Goal: Download file/media

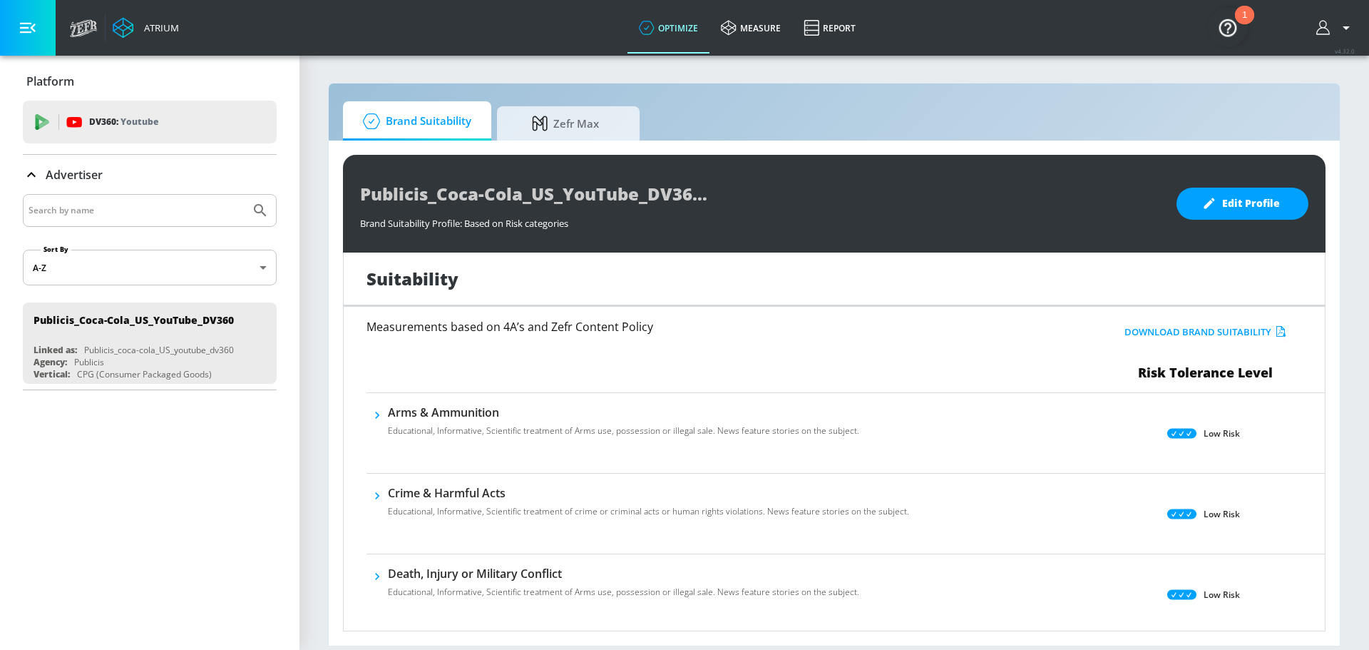
click at [511, 322] on h6 "Measurements based on 4A’s and Zefr Content Policy" at bounding box center [685, 326] width 639 height 11
click at [1239, 329] on button "Download Brand Suitability" at bounding box center [1205, 332] width 169 height 22
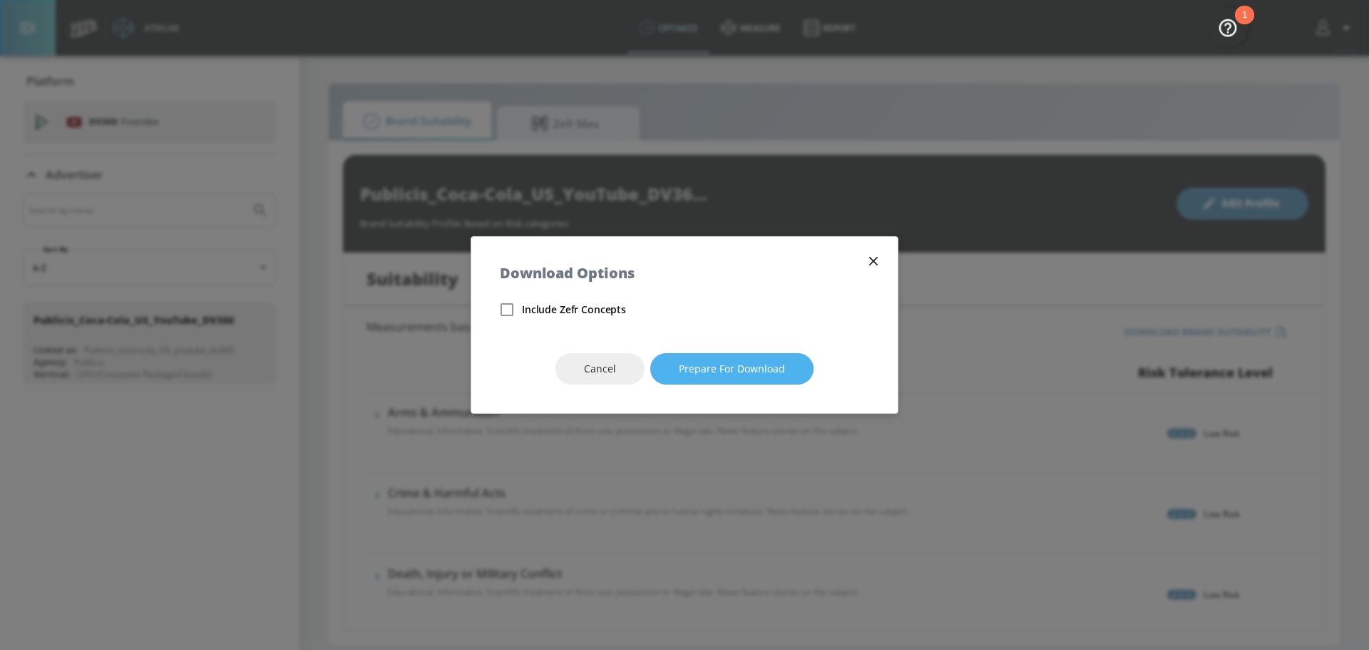
click at [747, 357] on button "Prepare for download" at bounding box center [731, 369] width 163 height 32
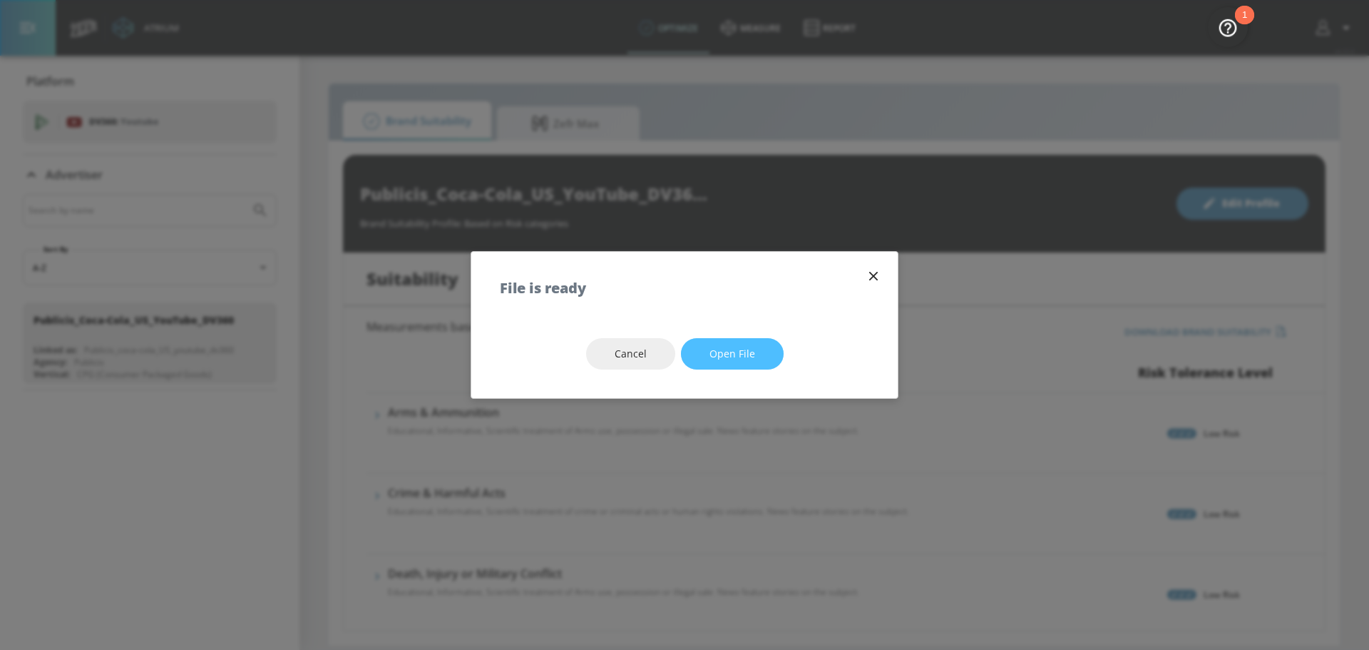
click at [756, 354] on button "Open file" at bounding box center [732, 354] width 103 height 32
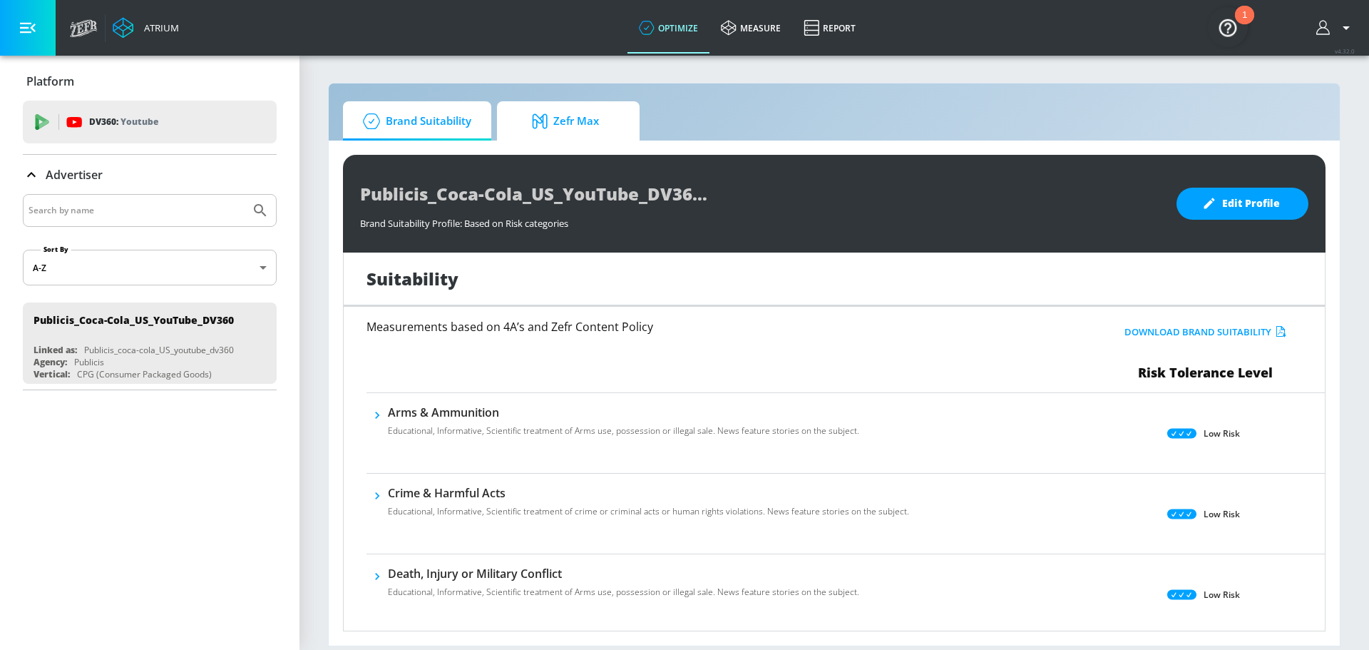
click at [600, 116] on span "Zefr Max" at bounding box center [565, 121] width 108 height 34
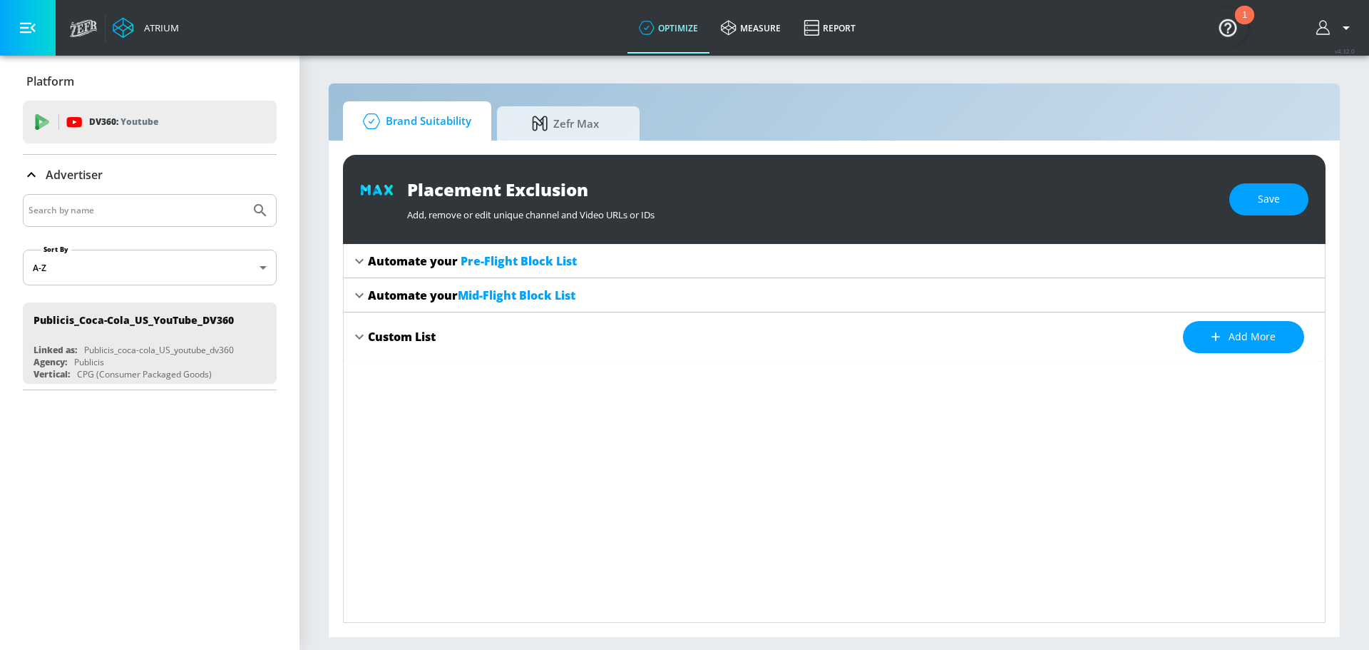
click at [424, 123] on span "Brand Suitability" at bounding box center [414, 121] width 114 height 34
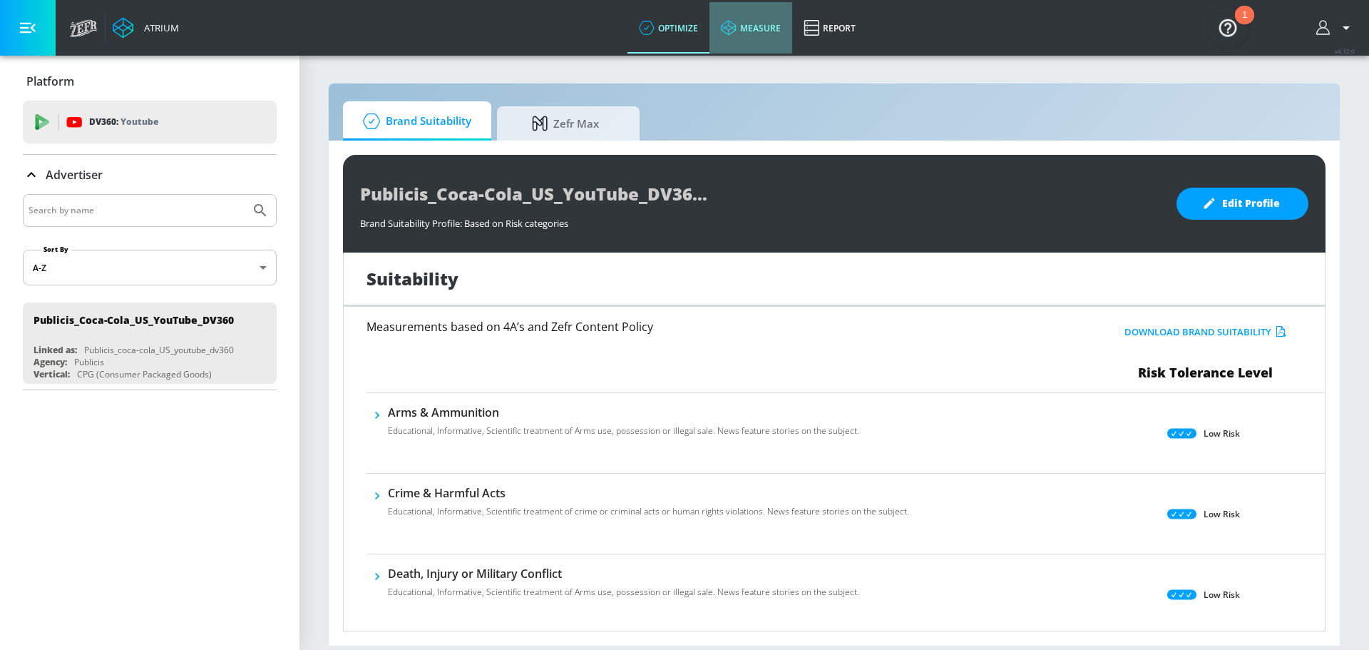
click at [761, 26] on link "measure" at bounding box center [750, 27] width 83 height 51
